Goal: Transaction & Acquisition: Purchase product/service

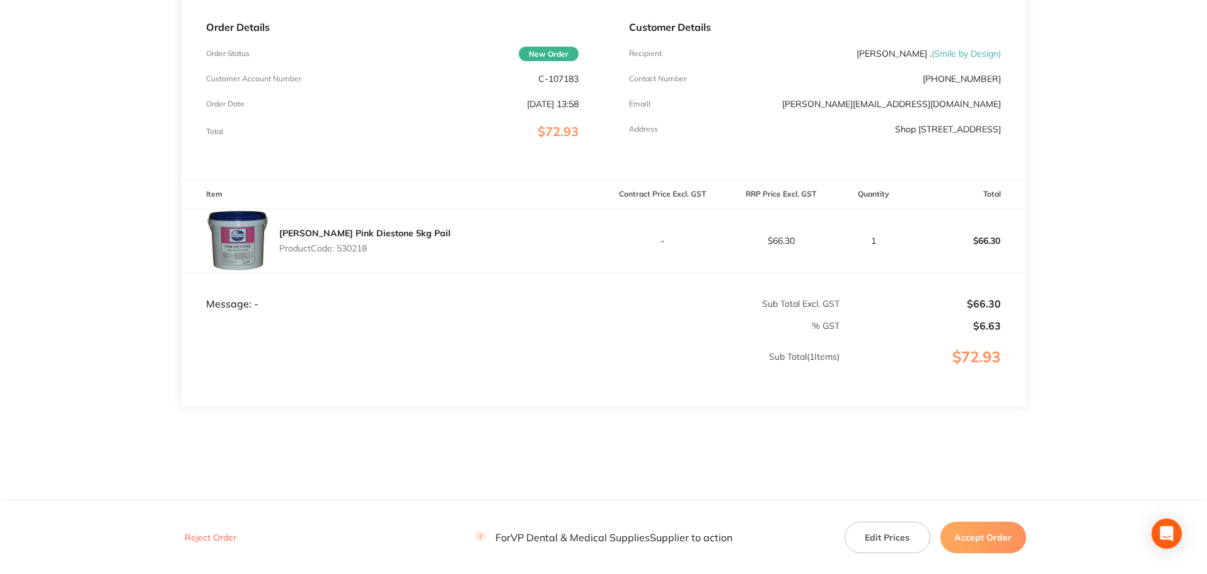
scroll to position [187, 0]
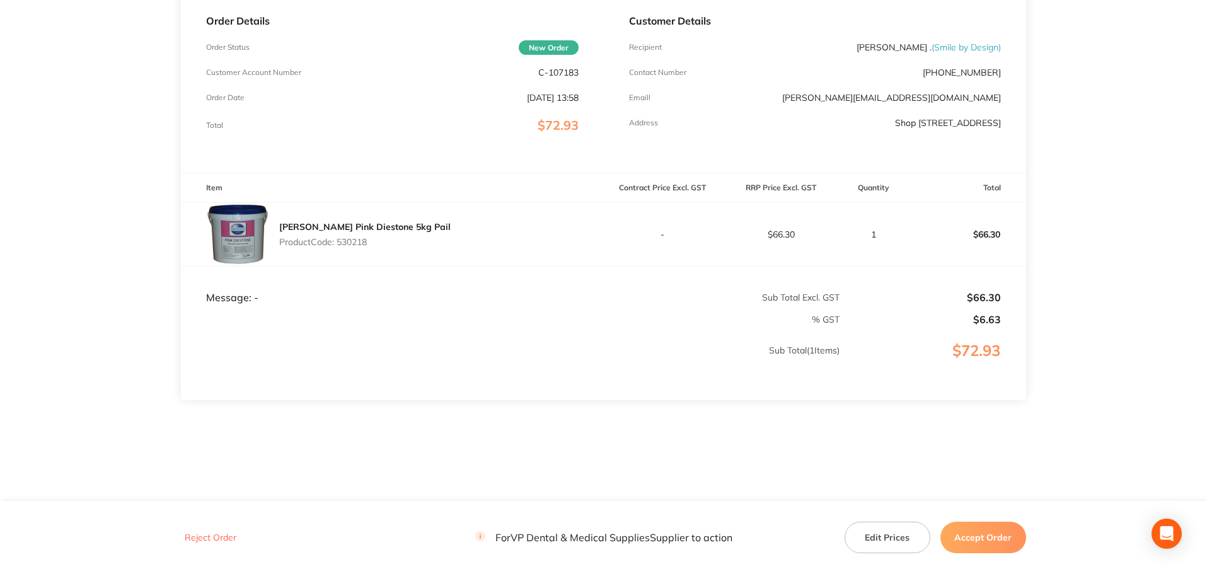
click at [982, 535] on button "Accept Order" at bounding box center [983, 538] width 86 height 32
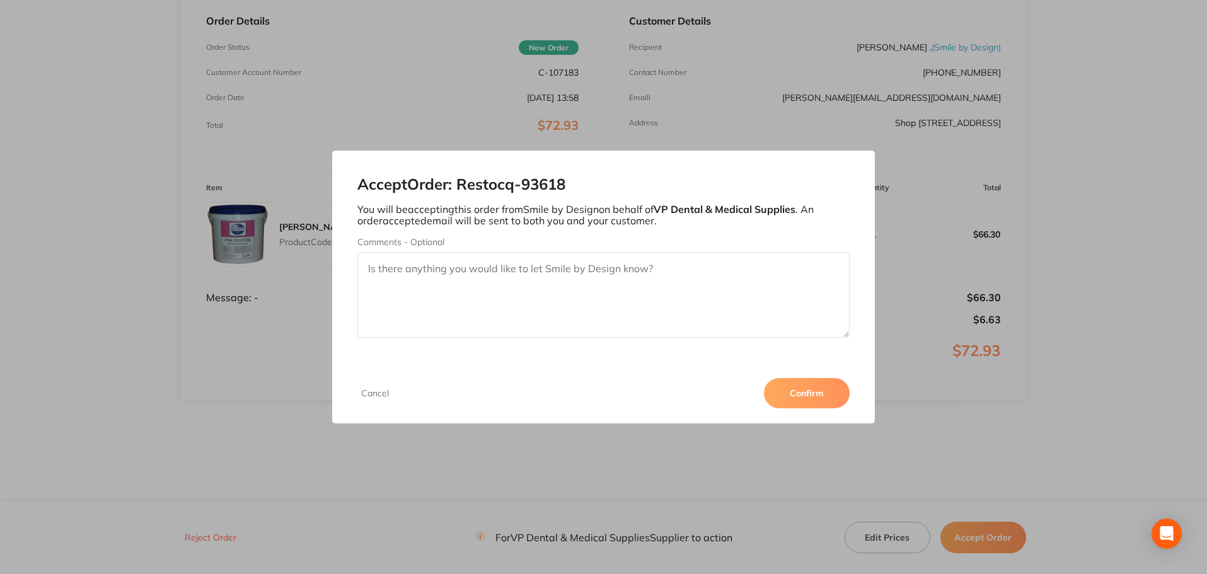
click at [393, 270] on textarea "Comments - Optional" at bounding box center [603, 295] width 493 height 86
type textarea "P"
click at [492, 268] on textarea "Thank you for your order - $12.00 + Gst courier fee for Metro Qld & NSW Delivery" at bounding box center [603, 295] width 493 height 86
click at [806, 269] on textarea "Thank you for your order - Please note $12.00 + Gst courier fee for Metro Qld &…" at bounding box center [603, 295] width 493 height 86
click at [664, 267] on textarea "Thank you for your order - Please note $12.00 + Gst courier fee for Metro Qld &…" at bounding box center [603, 295] width 493 height 86
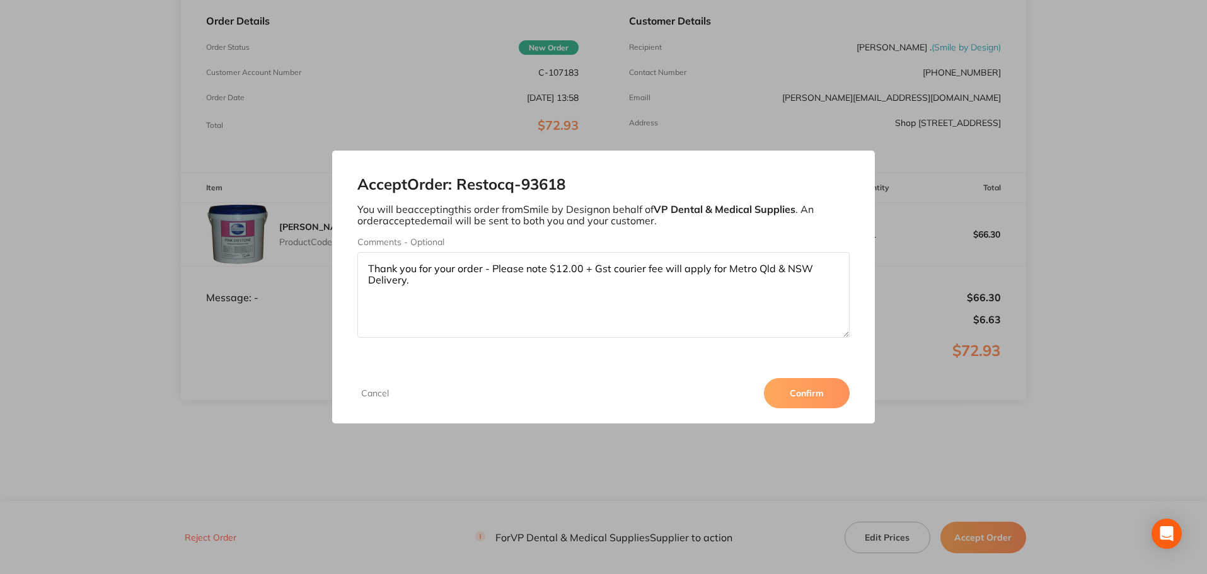
drag, startPoint x: 725, startPoint y: 266, endPoint x: 709, endPoint y: 269, distance: 16.6
click at [709, 269] on textarea "Thank you for your order - Please note $12.00 + Gst courier fee will apply for …" at bounding box center [603, 295] width 493 height 86
click at [835, 267] on textarea "Thank you for your order - Please note $12.00 + Gst courier fee will apply (Met…" at bounding box center [603, 295] width 493 height 86
type textarea "Thank you for your order - Please note $12.00 + Gst courier fee will apply (Met…"
click at [815, 397] on button "Confirm" at bounding box center [807, 393] width 86 height 30
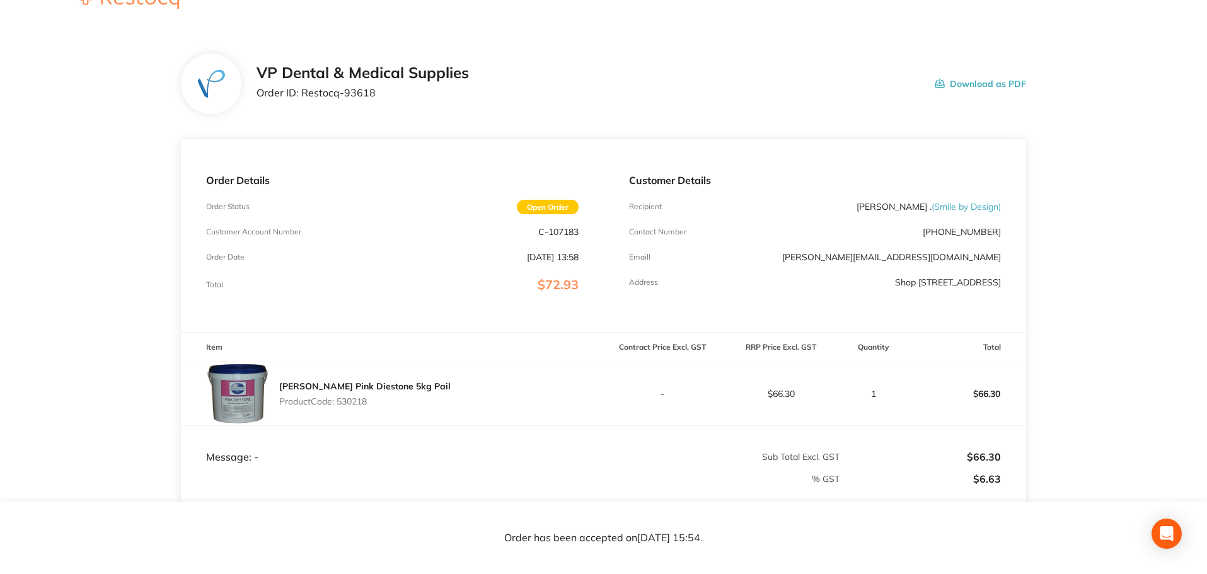
scroll to position [0, 0]
